Goal: Obtain resource: Download file/media

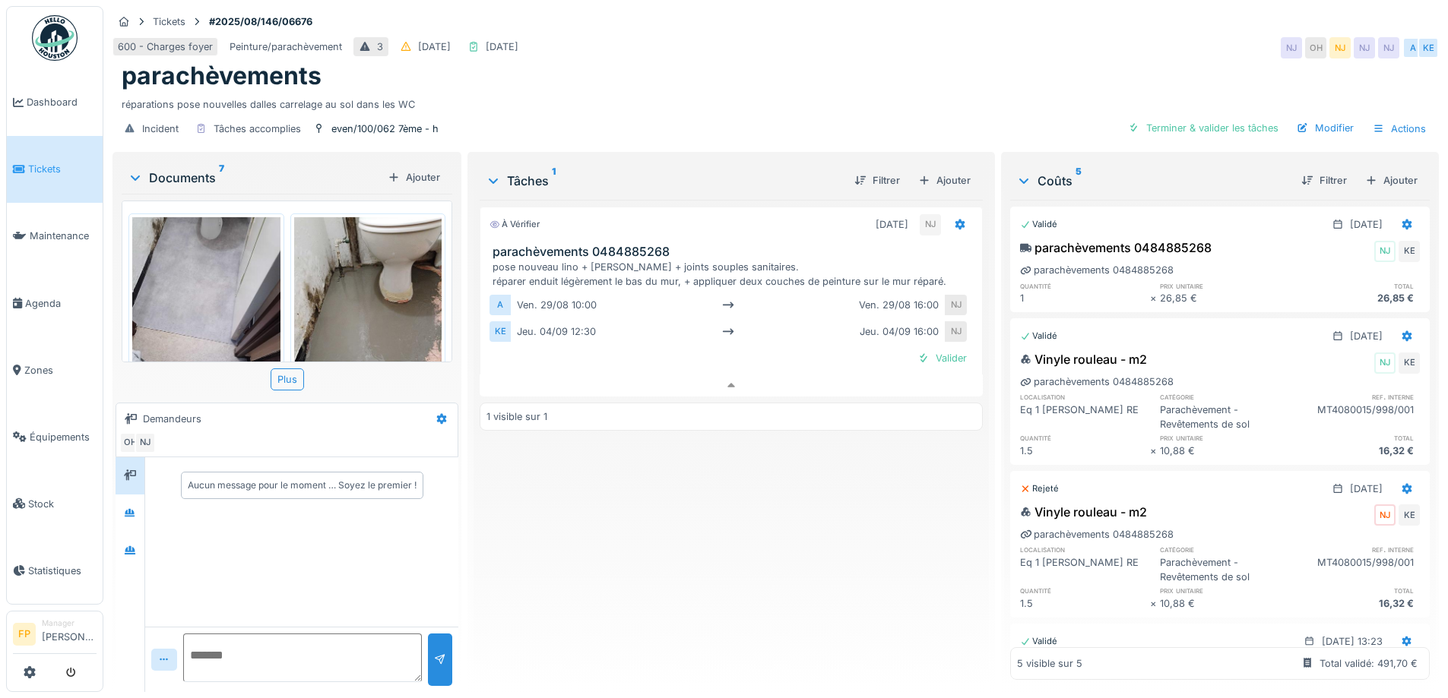
scroll to position [11, 0]
click at [628, 588] on div "À vérifier [DATE] NJ parachèvements 0484885268 pose nouveau lino + [PERSON_NAME…" at bounding box center [730, 440] width 502 height 480
click at [1386, 118] on div "Actions" at bounding box center [1399, 129] width 67 height 22
click at [1357, 176] on div "Rapport sur les coûts" at bounding box center [1289, 190] width 149 height 29
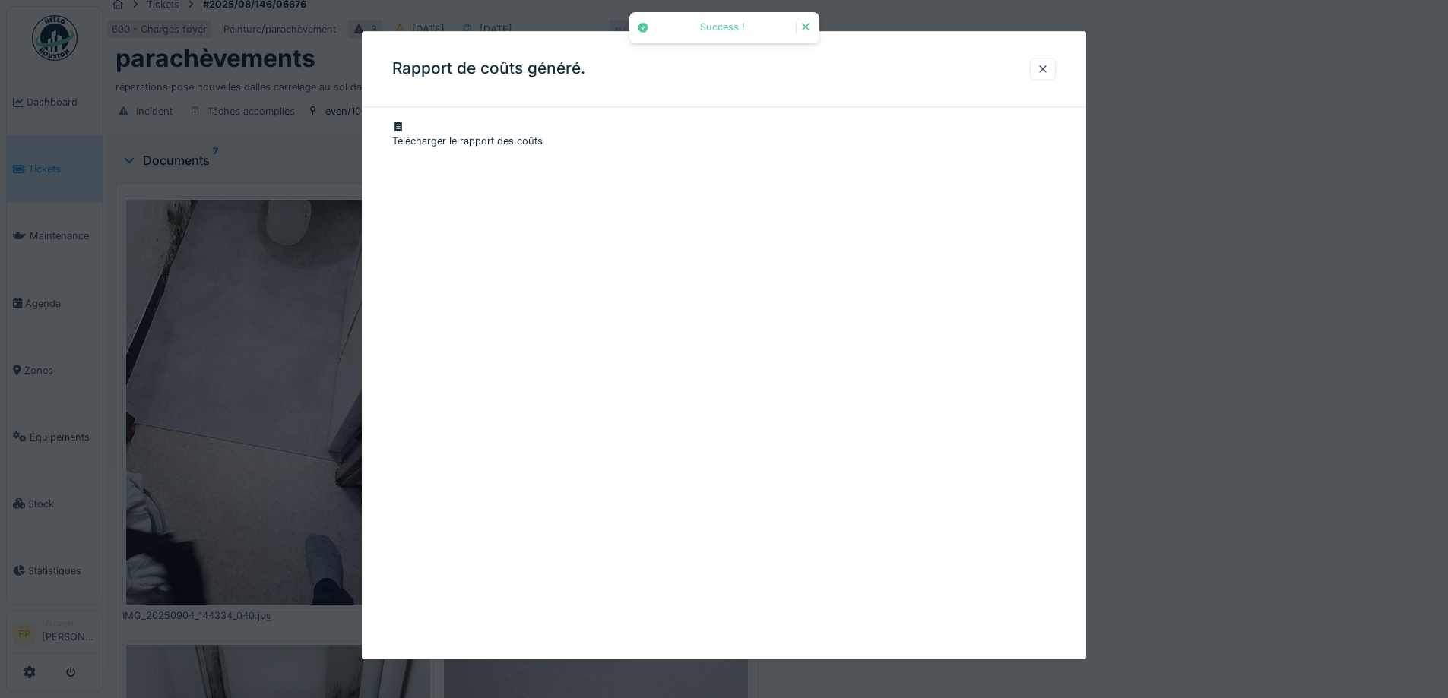
click at [612, 125] on div "Télécharger le rapport des coûts" at bounding box center [723, 133] width 663 height 29
click at [1043, 62] on div at bounding box center [1043, 69] width 12 height 14
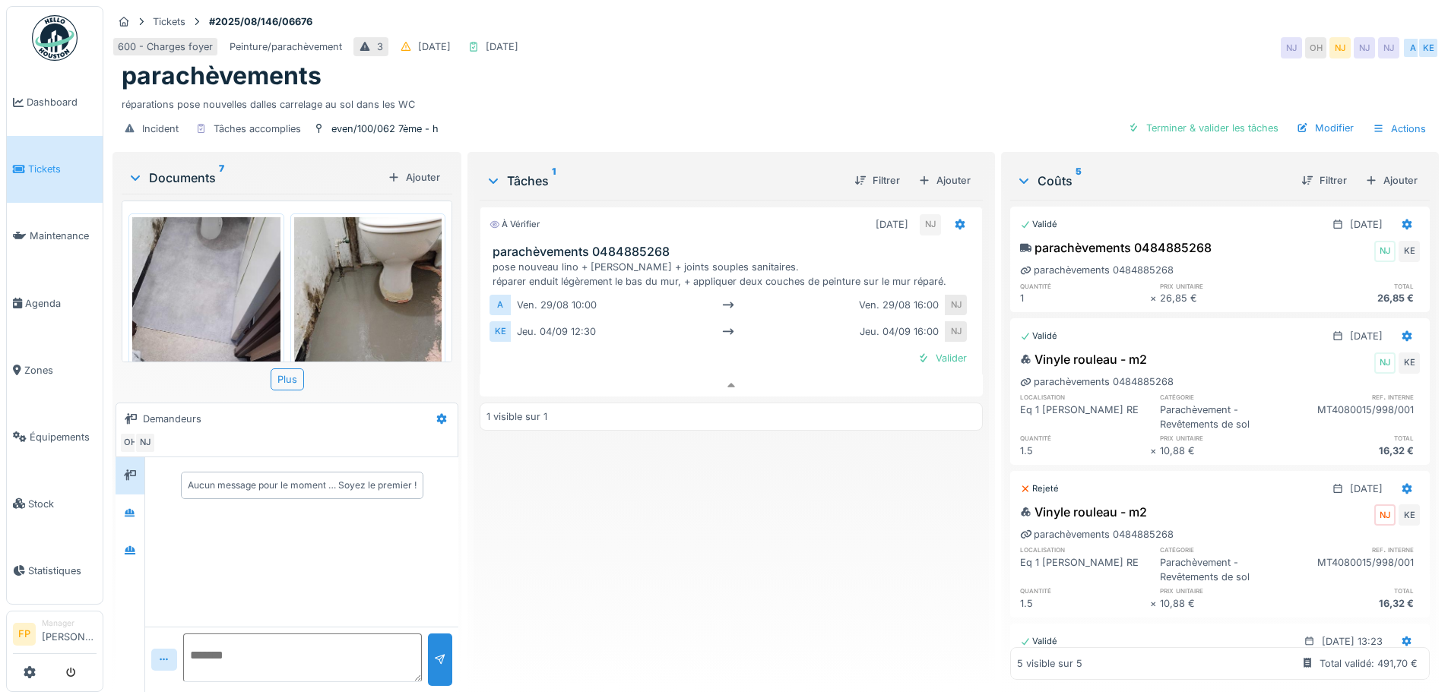
scroll to position [0, 0]
click at [293, 379] on div "Plus" at bounding box center [287, 380] width 33 height 22
click at [285, 385] on div "Plus" at bounding box center [287, 380] width 33 height 22
click at [283, 372] on div "Plus" at bounding box center [287, 380] width 33 height 22
click at [135, 177] on icon at bounding box center [135, 177] width 12 height 15
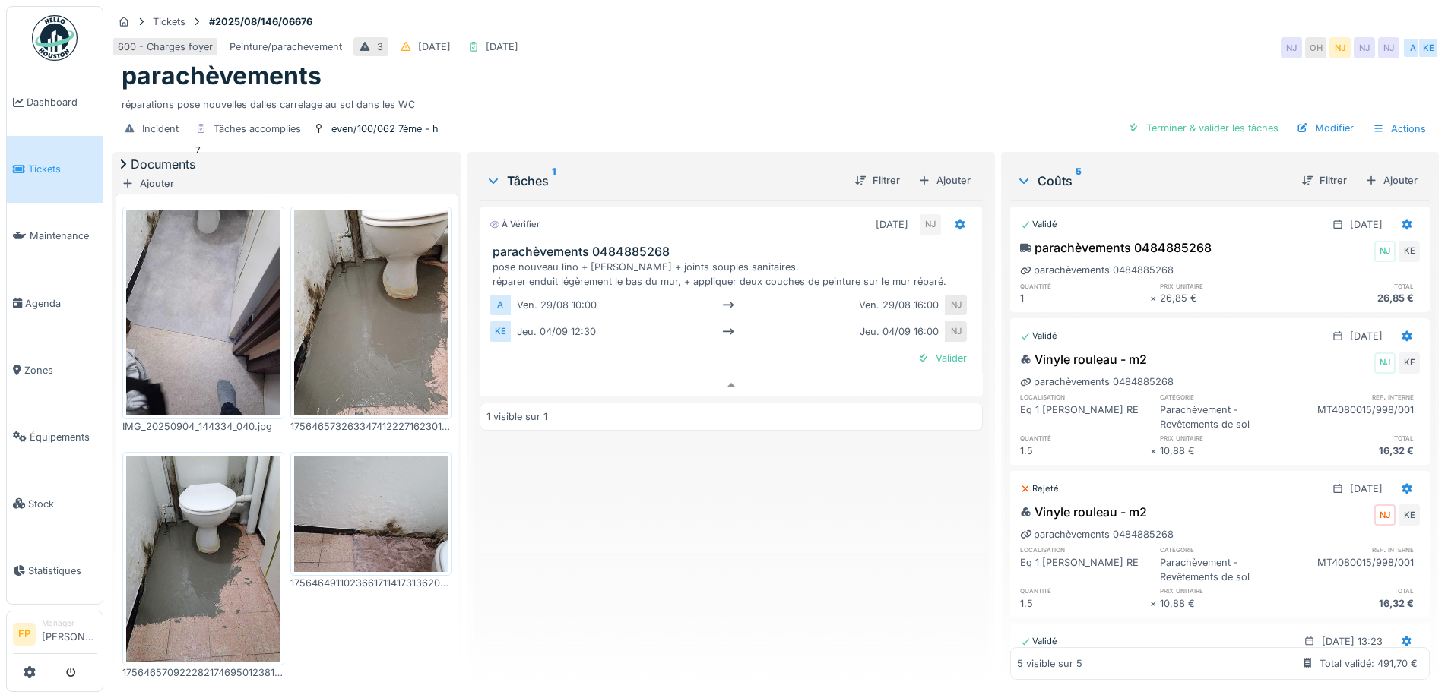
click at [131, 170] on icon at bounding box center [123, 164] width 15 height 12
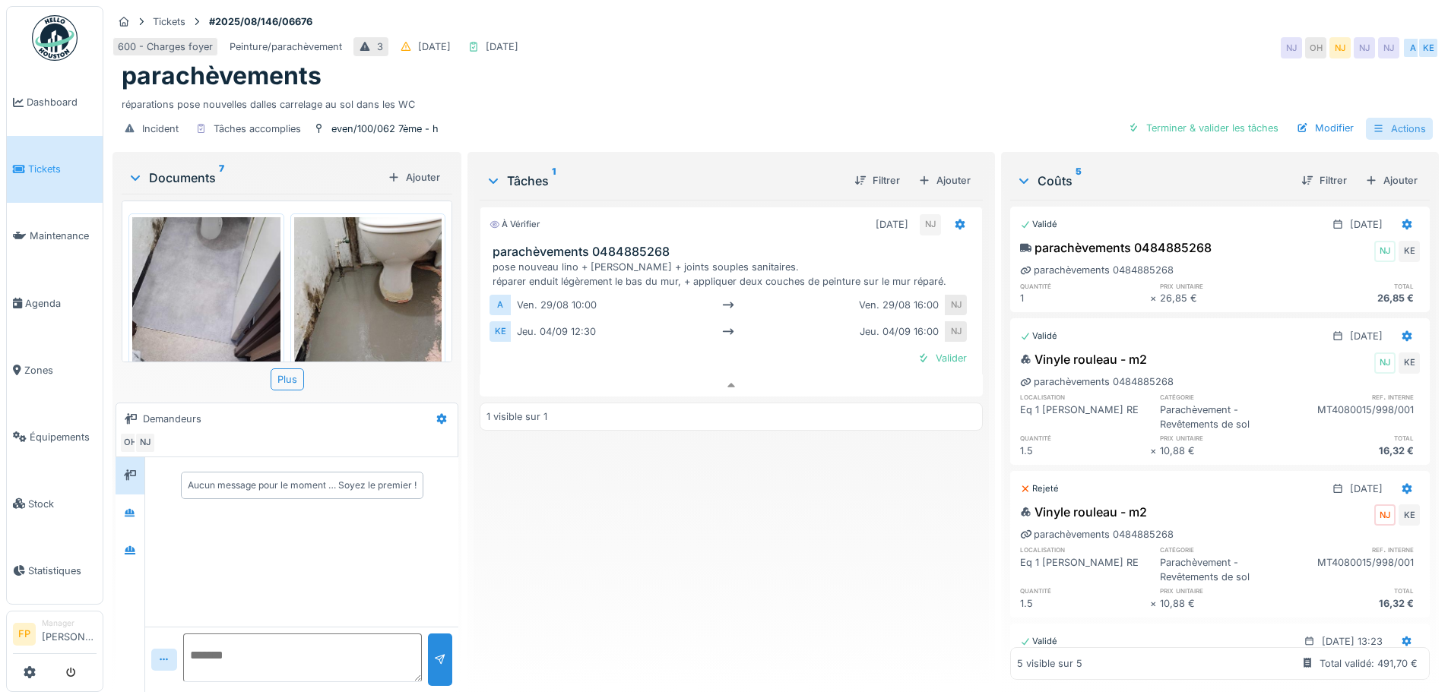
click at [1390, 130] on div "Actions" at bounding box center [1399, 129] width 67 height 22
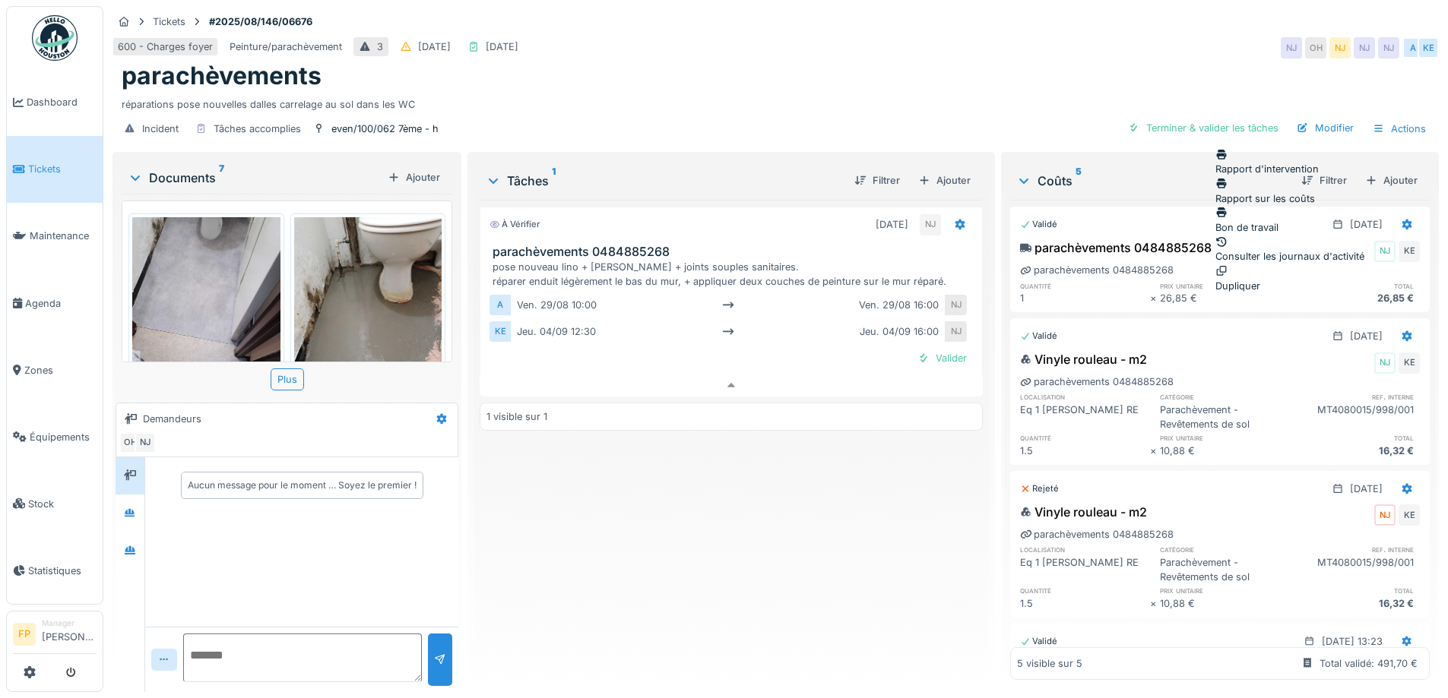
click at [1346, 160] on div "Rapport d'intervention" at bounding box center [1289, 161] width 149 height 29
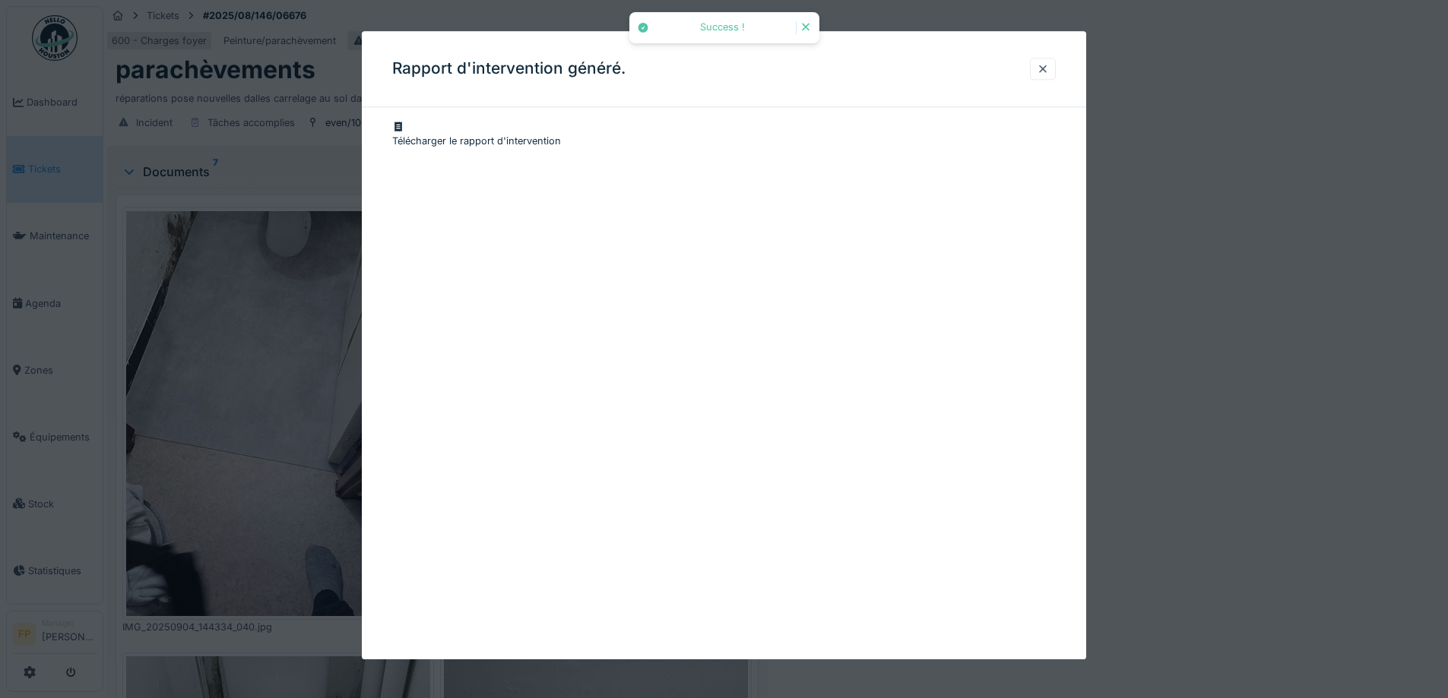
click at [611, 131] on div "Télécharger le rapport d'intervention" at bounding box center [723, 133] width 663 height 29
click at [1049, 71] on div at bounding box center [1043, 69] width 12 height 14
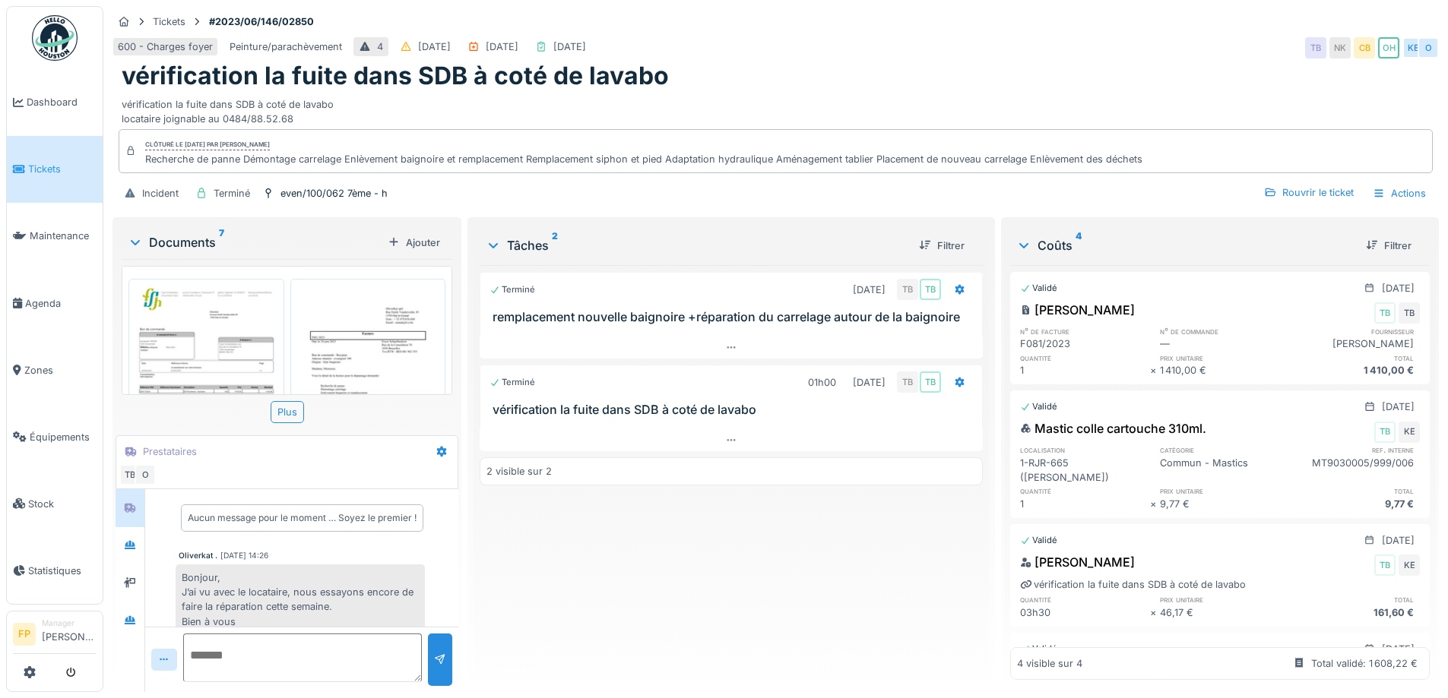
scroll to position [28, 0]
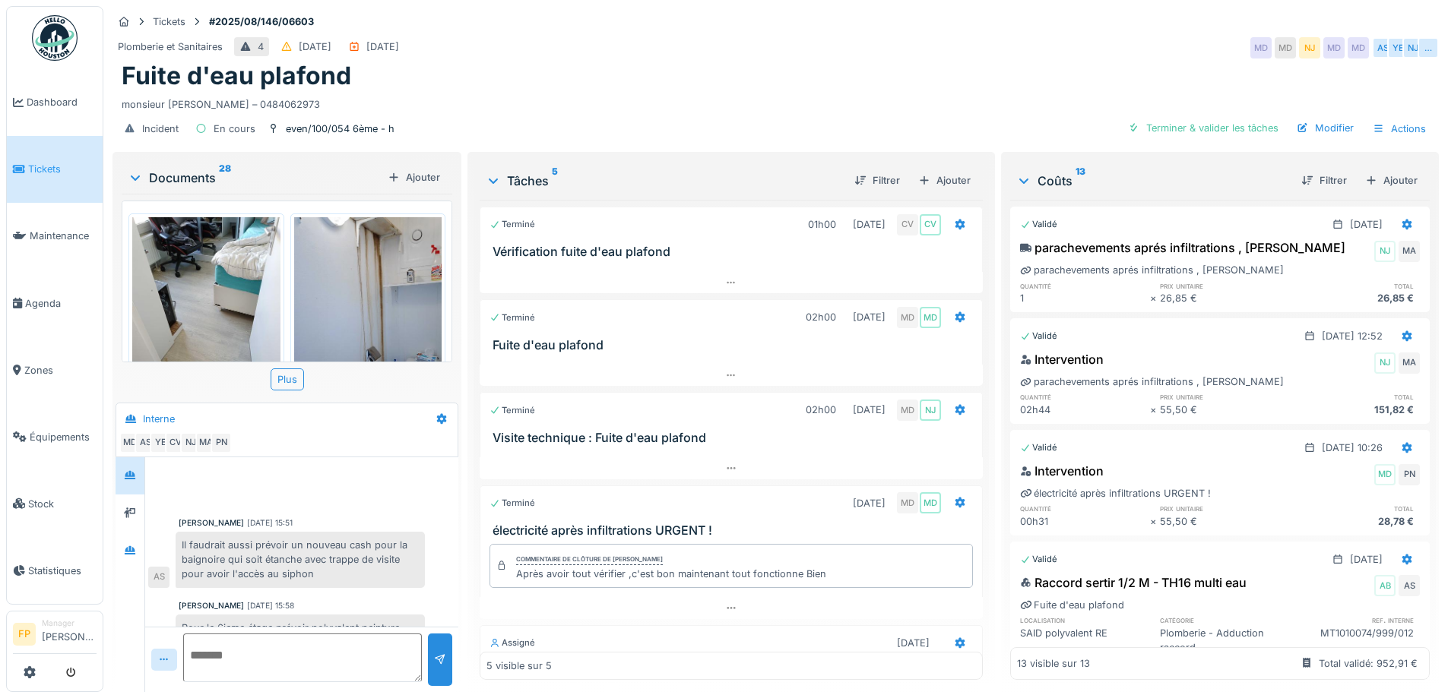
scroll to position [176, 0]
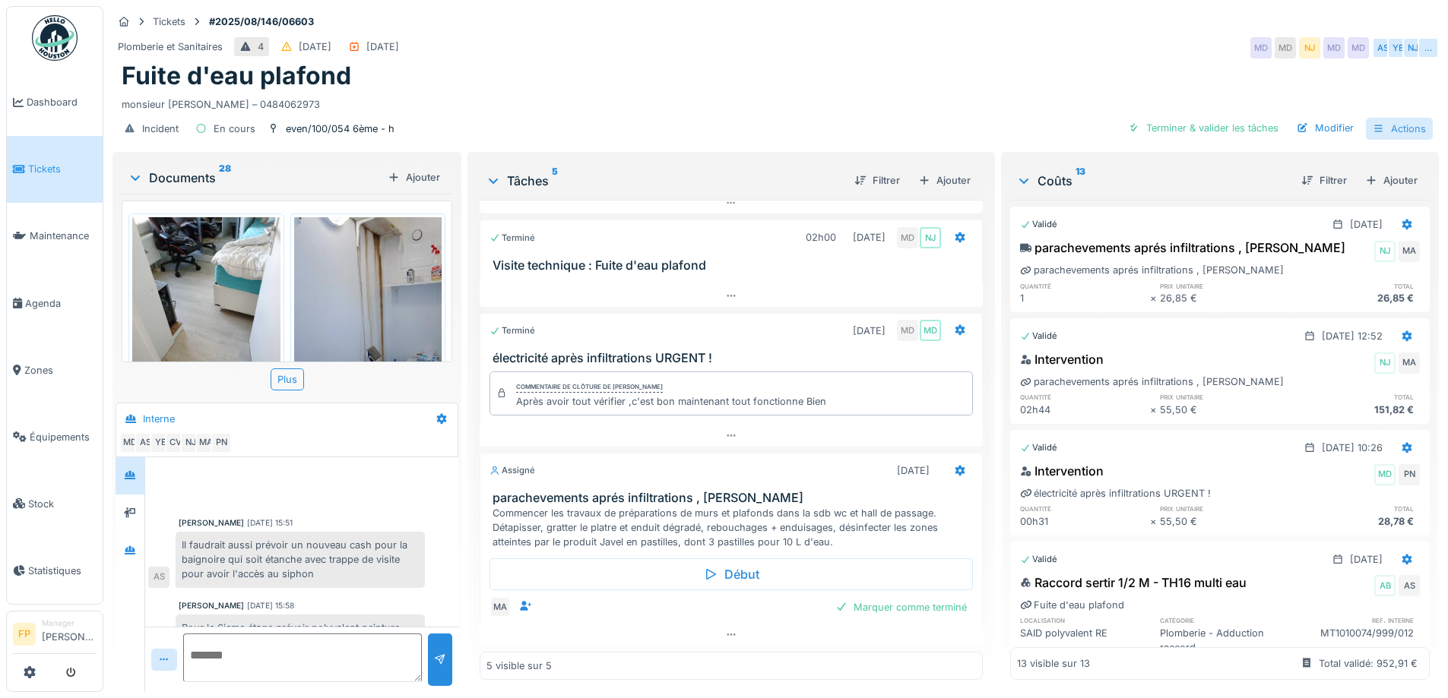
click at [1397, 128] on div "Actions" at bounding box center [1399, 129] width 67 height 22
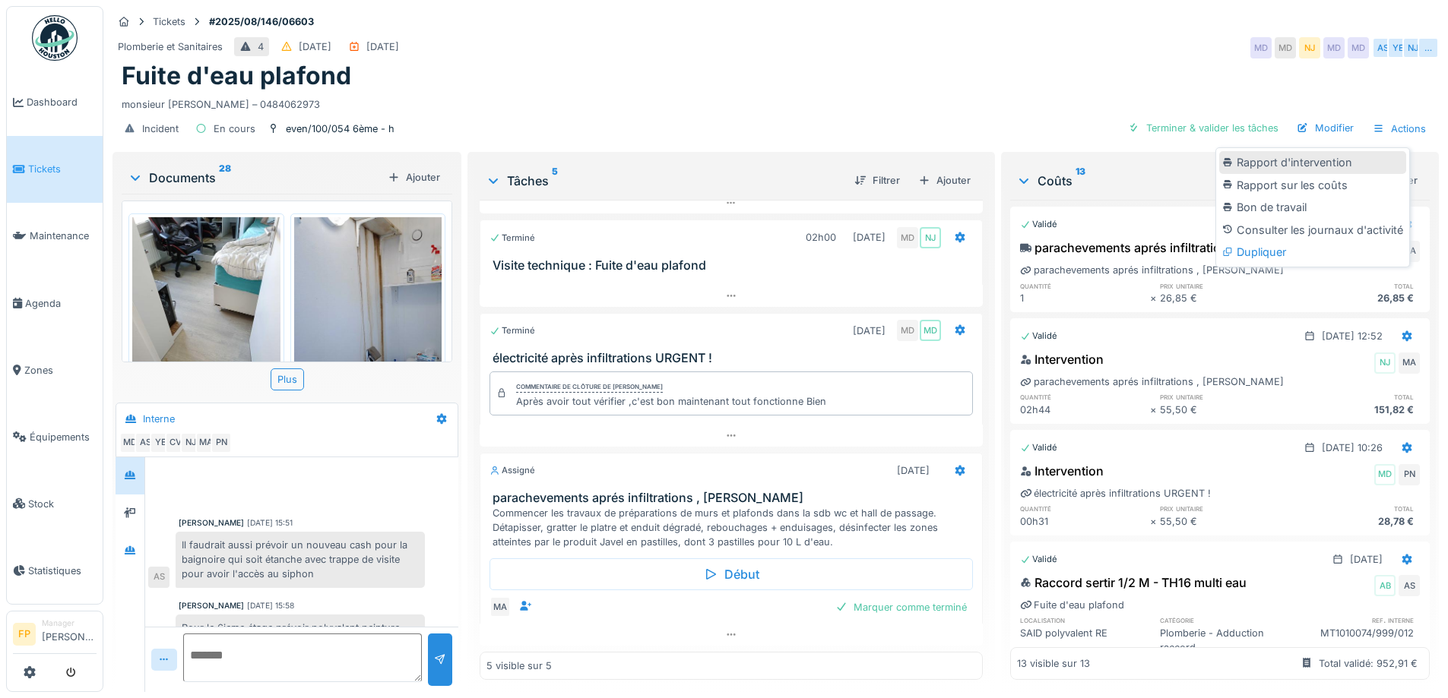
click at [1350, 162] on div "Rapport d'intervention" at bounding box center [1312, 162] width 187 height 23
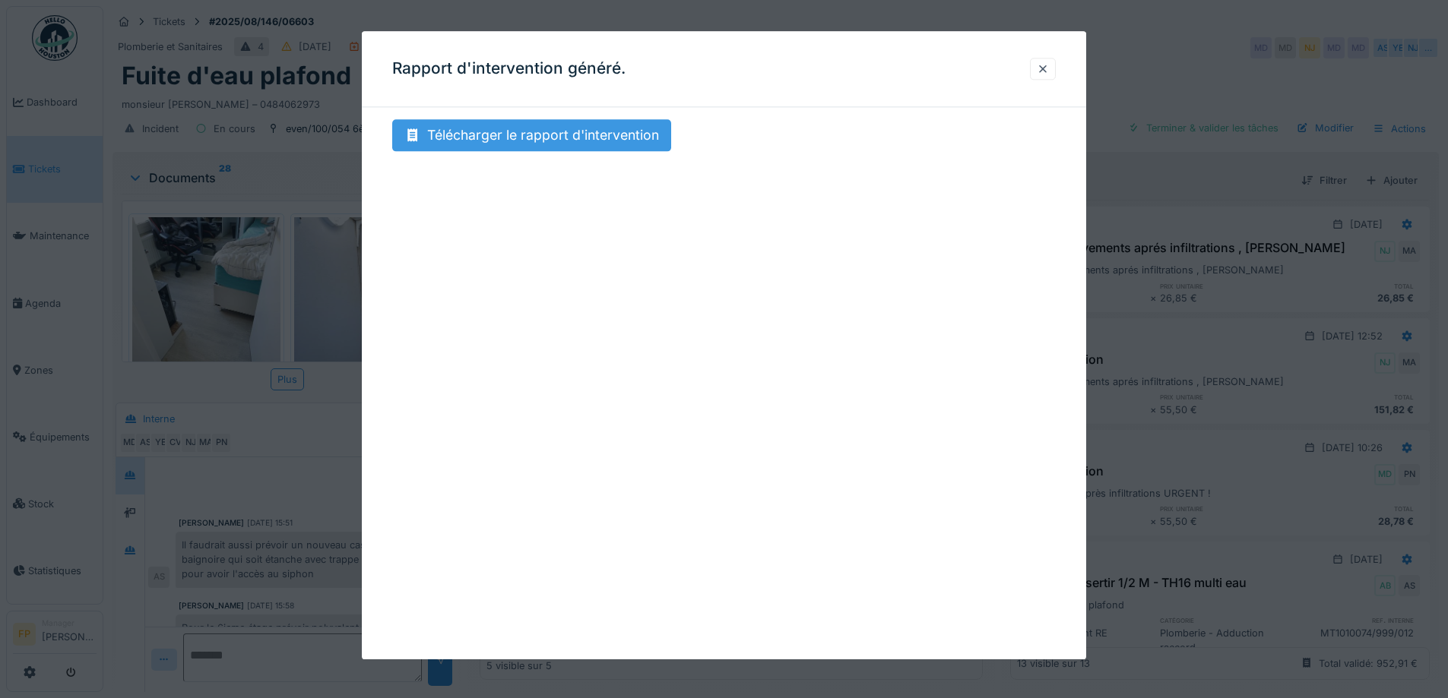
click at [616, 133] on div "Télécharger le rapport d'intervention" at bounding box center [531, 135] width 279 height 32
click at [1048, 71] on div at bounding box center [1043, 69] width 12 height 14
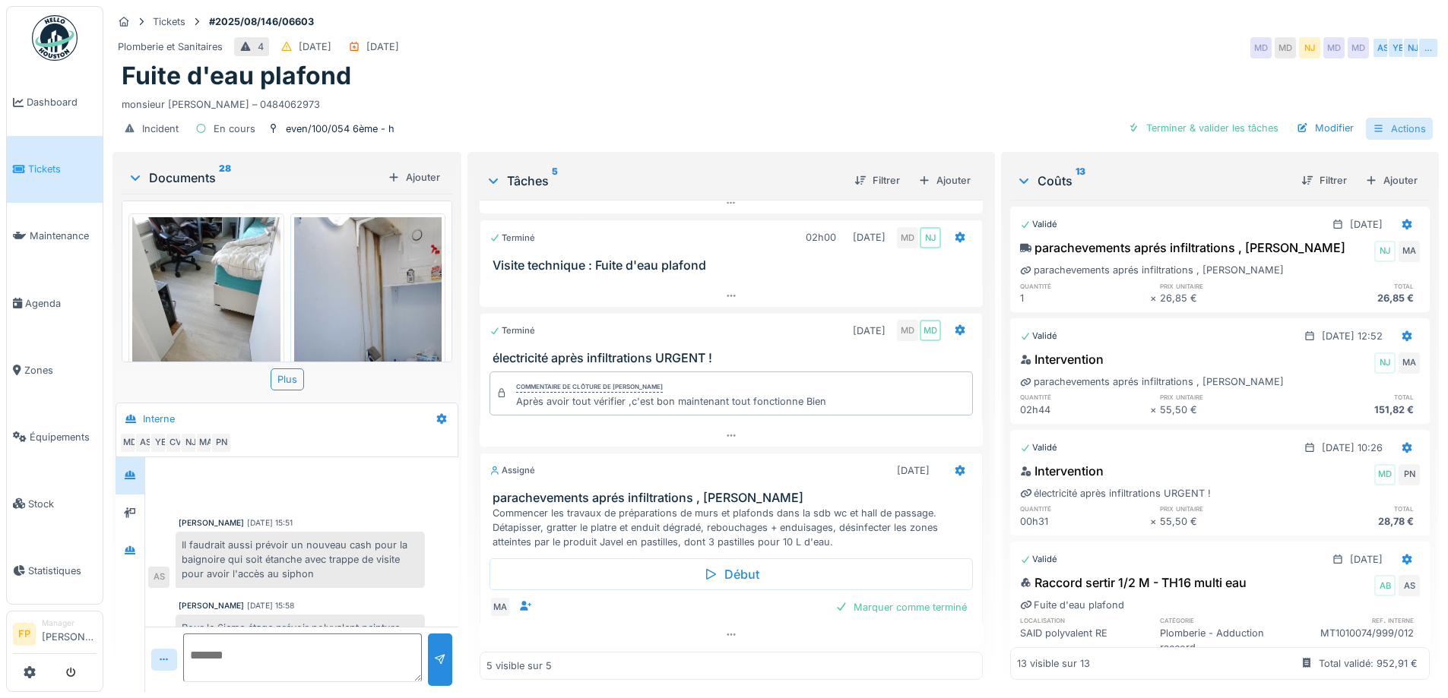
click at [1390, 130] on div "Actions" at bounding box center [1399, 129] width 67 height 22
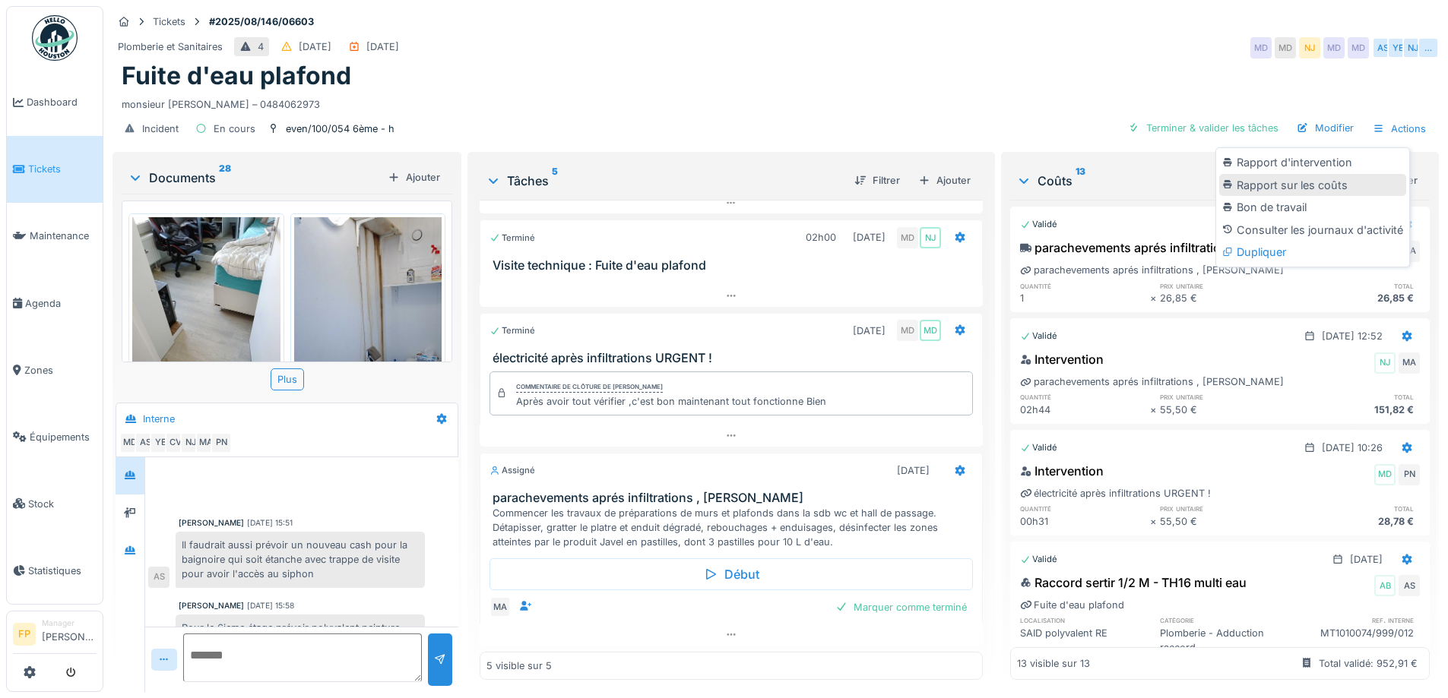
click at [1307, 185] on div "Rapport sur les coûts" at bounding box center [1312, 185] width 187 height 23
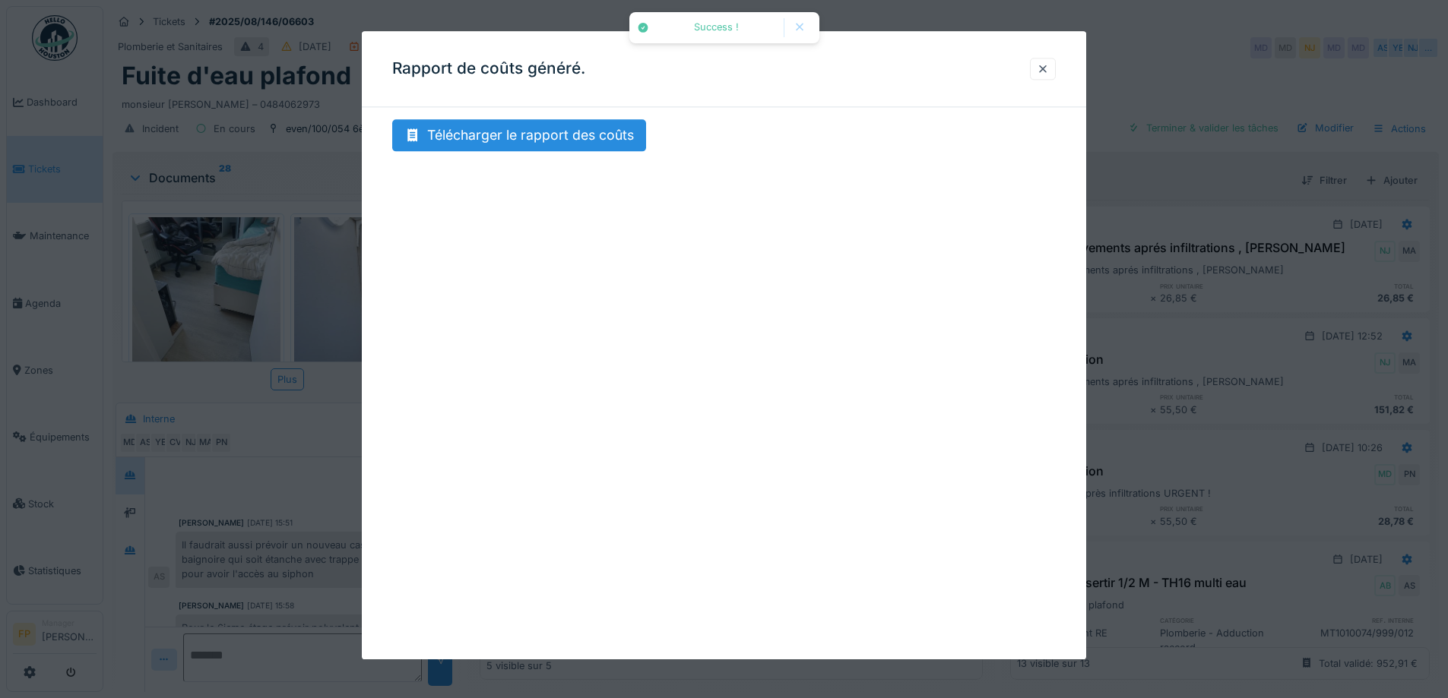
click at [527, 111] on div "Rapport de coûts généré. Télécharger le rapport des coûts" at bounding box center [724, 345] width 724 height 628
click at [530, 124] on div "Télécharger le rapport des coûts" at bounding box center [519, 135] width 254 height 32
